Goal: Task Accomplishment & Management: Manage account settings

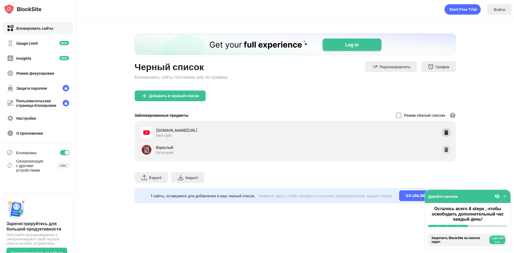
click at [444, 135] on img at bounding box center [445, 132] width 5 height 5
